Goal: Information Seeking & Learning: Learn about a topic

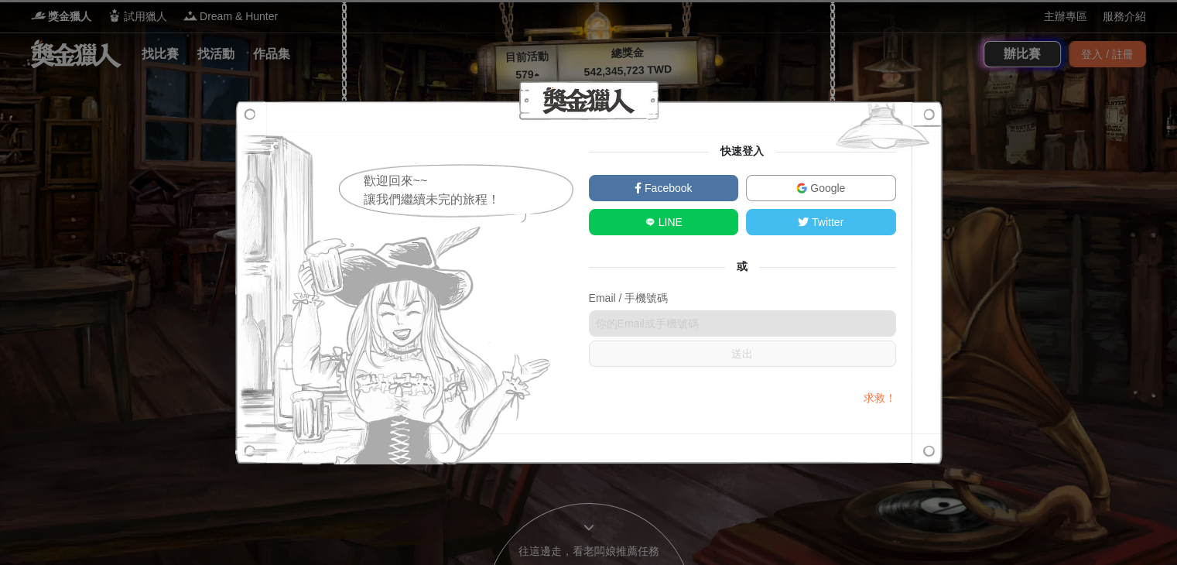
click at [827, 187] on span "Google" at bounding box center [826, 188] width 38 height 12
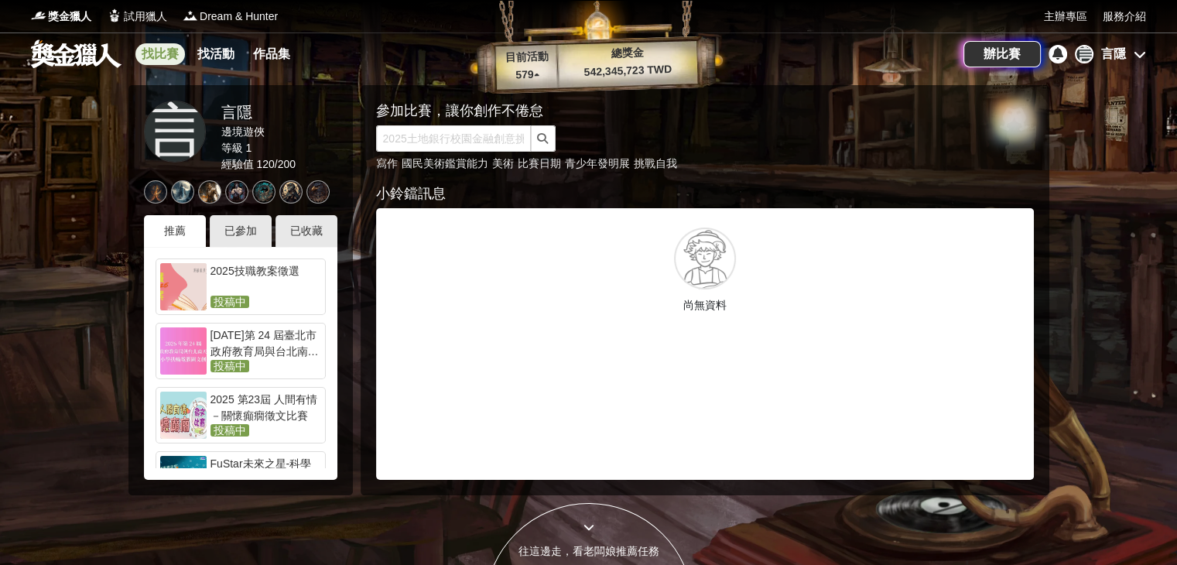
click at [147, 60] on link "找比賽" at bounding box center [160, 54] width 50 height 22
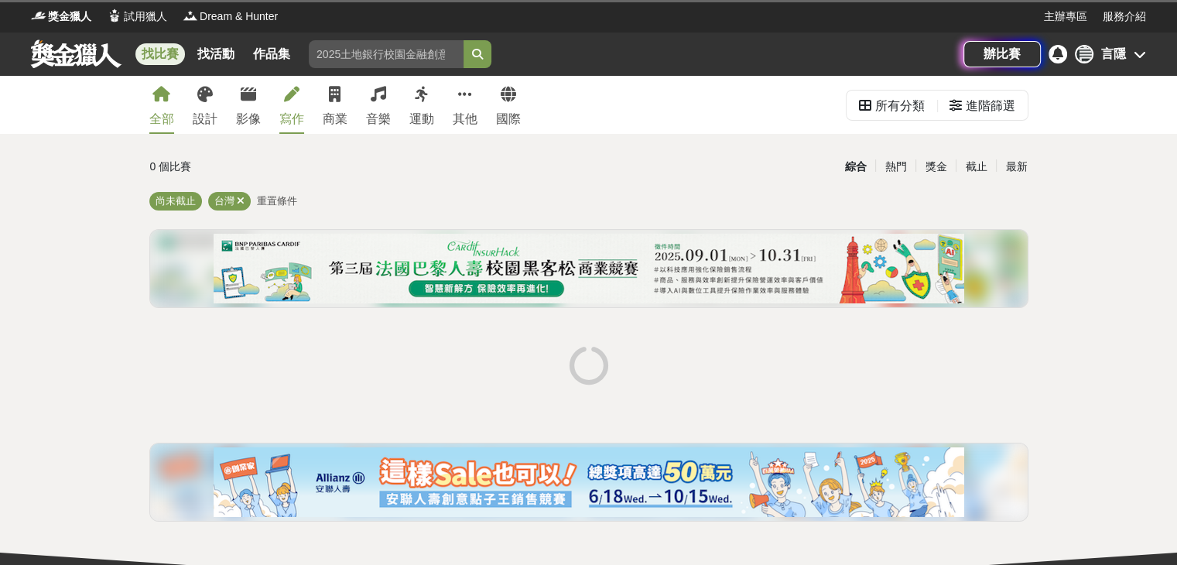
click at [288, 103] on link "寫作" at bounding box center [291, 105] width 25 height 58
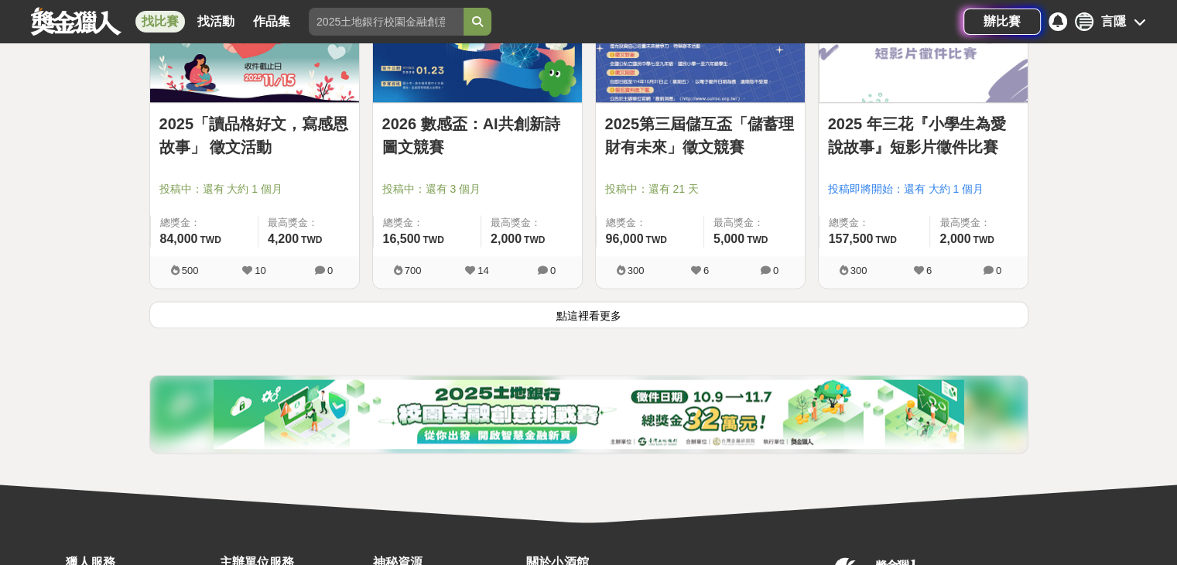
scroll to position [2182, 0]
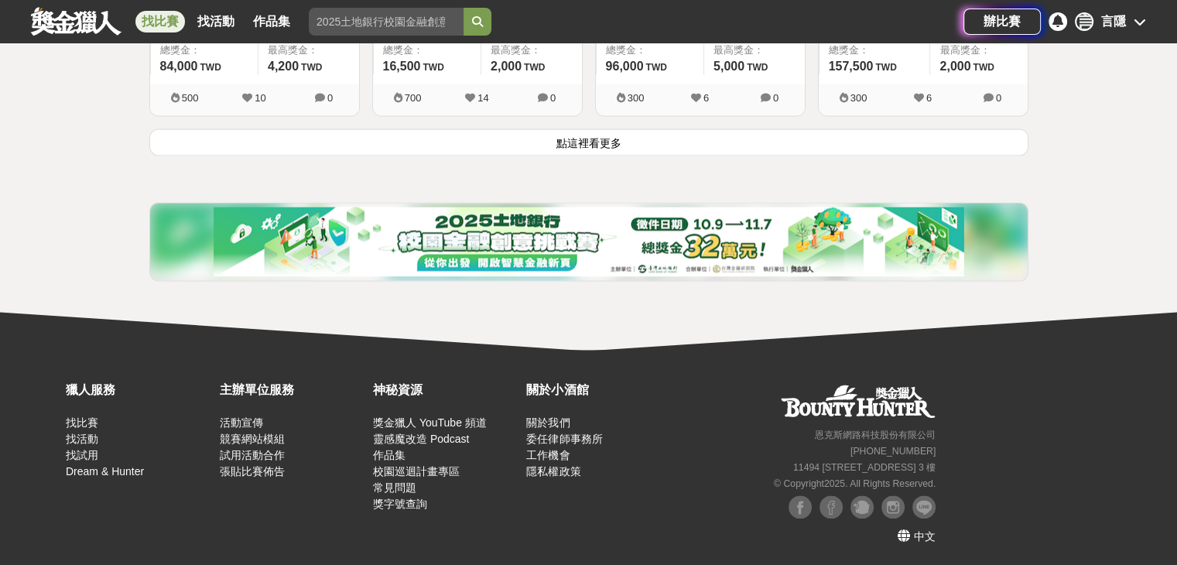
click at [615, 138] on button "點這裡看更多" at bounding box center [588, 141] width 879 height 27
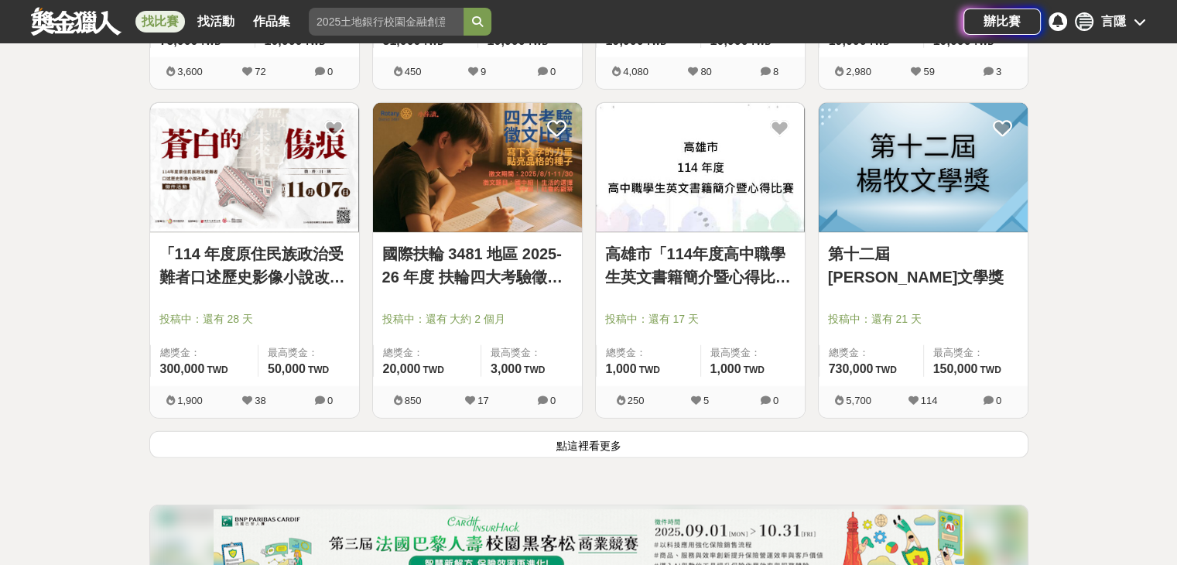
scroll to position [3916, 0]
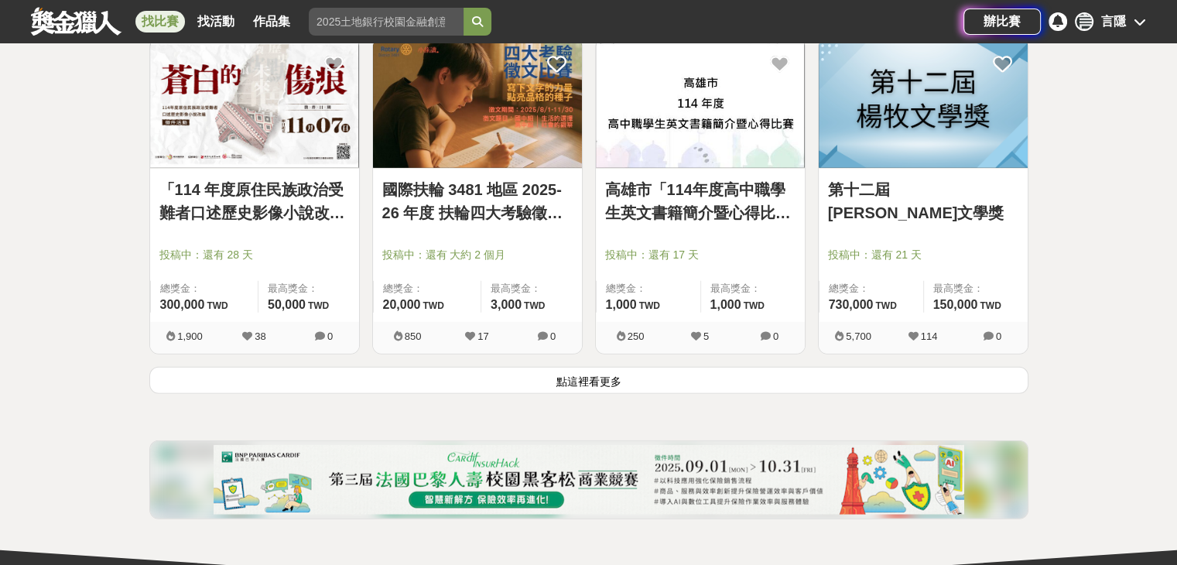
click at [552, 382] on button "點這裡看更多" at bounding box center [588, 380] width 879 height 27
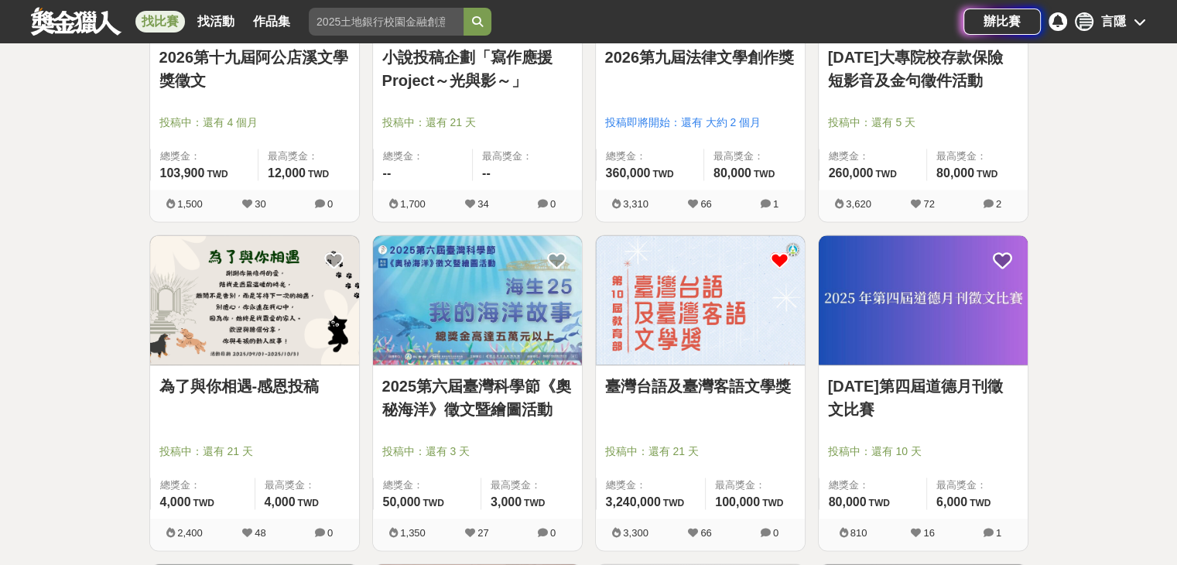
scroll to position [2290, 0]
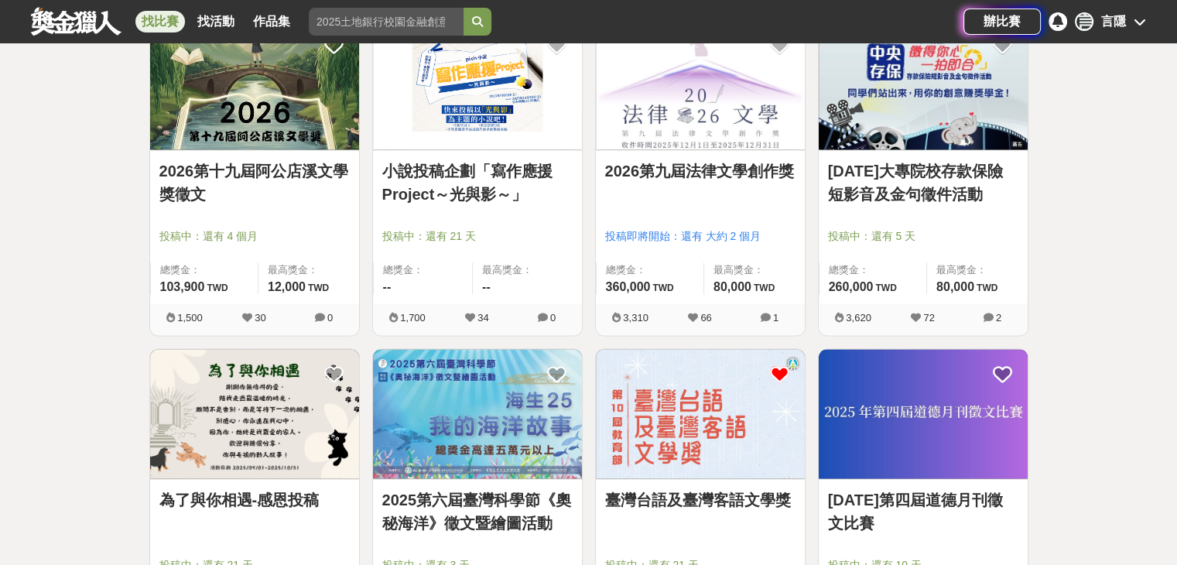
click at [248, 167] on link "2026第十九屆阿公店溪文學獎徵文" at bounding box center [254, 182] width 190 height 46
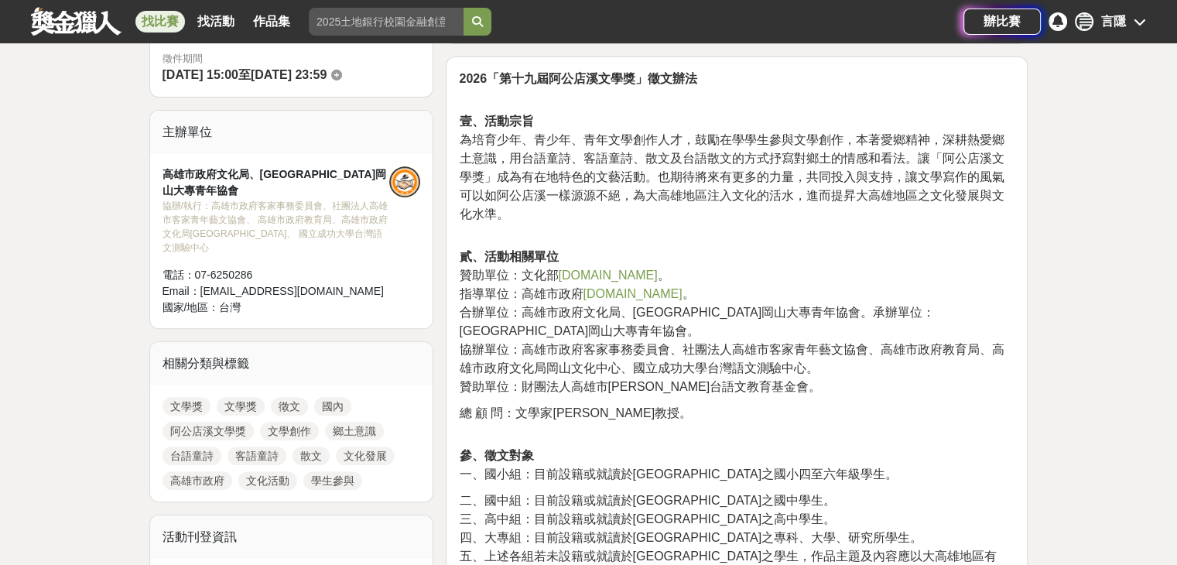
scroll to position [619, 0]
